Goal: Book appointment/travel/reservation

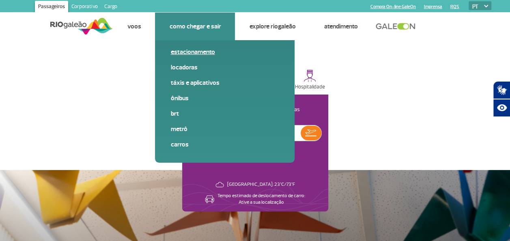
click at [198, 50] on link "Estacionamento" at bounding box center [224, 51] width 109 height 9
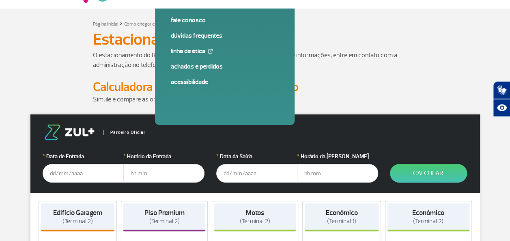
scroll to position [81, 0]
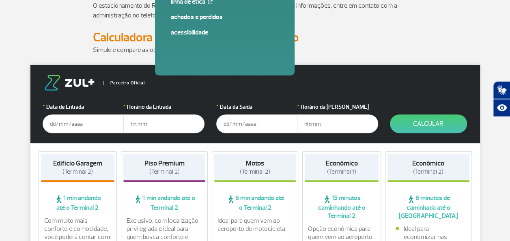
click at [74, 119] on input "text" at bounding box center [83, 123] width 81 height 19
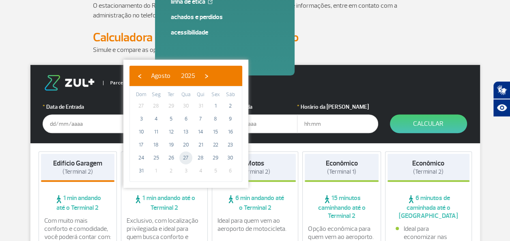
click at [183, 158] on span "27" at bounding box center [185, 157] width 13 height 13
type input "[DATE]"
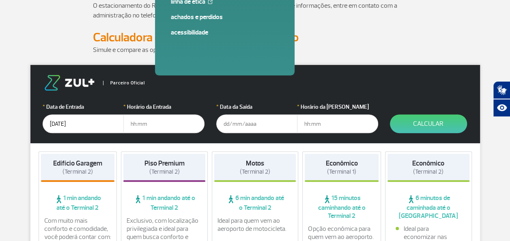
click at [152, 122] on input "text" at bounding box center [163, 123] width 81 height 19
type input "7"
type input "07:00"
click at [229, 122] on input "text" at bounding box center [256, 123] width 81 height 19
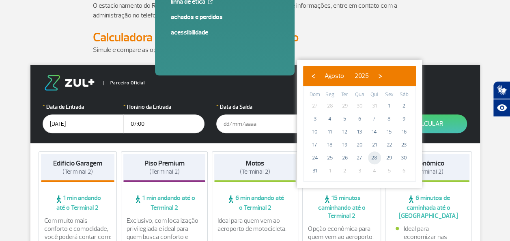
click at [378, 158] on span "28" at bounding box center [374, 157] width 13 height 13
type input "[DATE]"
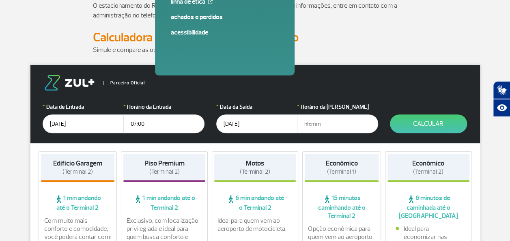
click at [307, 125] on input "text" at bounding box center [337, 123] width 81 height 19
type input "21:00"
click at [422, 124] on button "Calcular" at bounding box center [428, 123] width 77 height 19
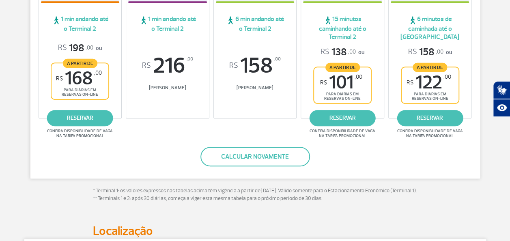
scroll to position [203, 0]
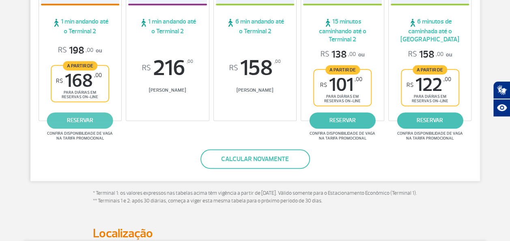
click at [61, 118] on link "reservar" at bounding box center [80, 120] width 66 height 16
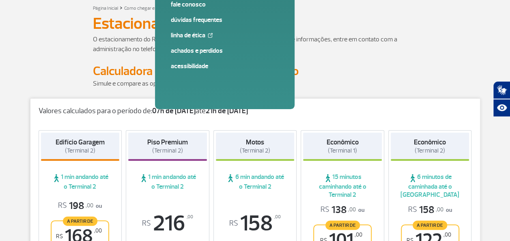
scroll to position [0, 0]
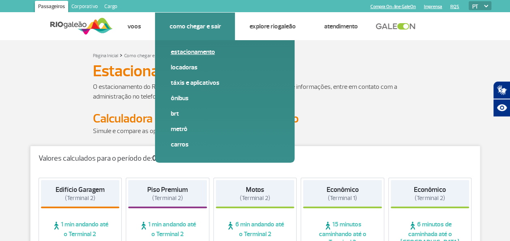
click at [182, 52] on link "Estacionamento" at bounding box center [224, 51] width 109 height 9
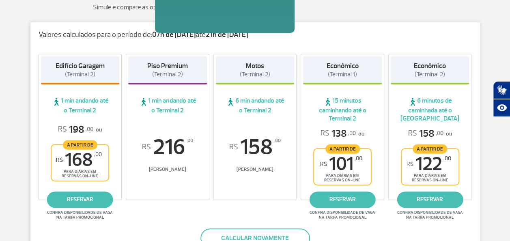
scroll to position [162, 0]
